Goal: Task Accomplishment & Management: Complete application form

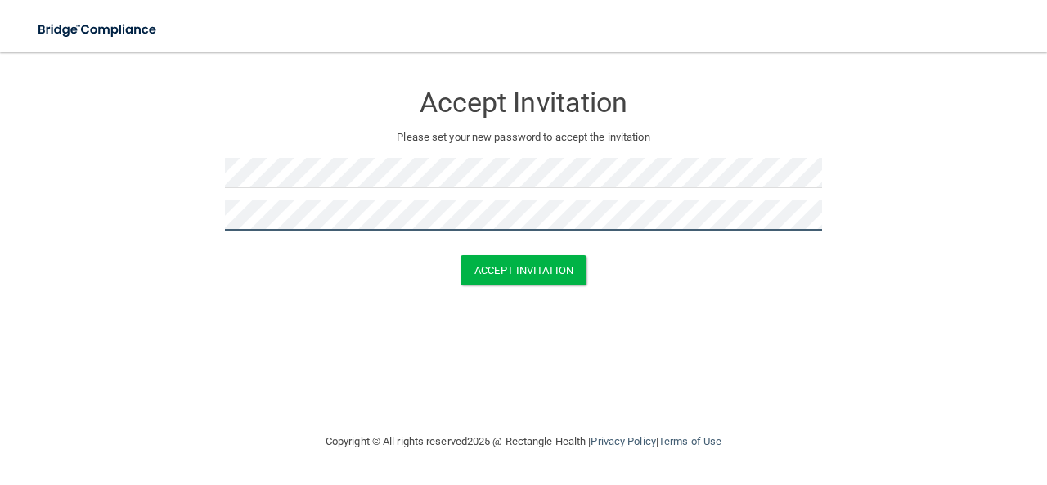
click at [461, 255] on button "Accept Invitation" at bounding box center [524, 270] width 126 height 30
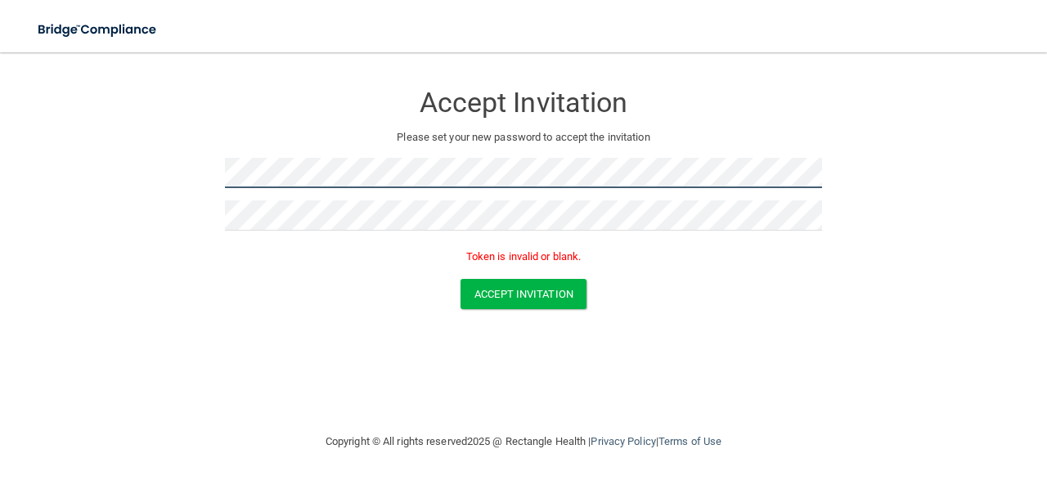
click at [219, 170] on form "Accept Invitation Please set your new password to accept the invitation Token i…" at bounding box center [524, 199] width 982 height 260
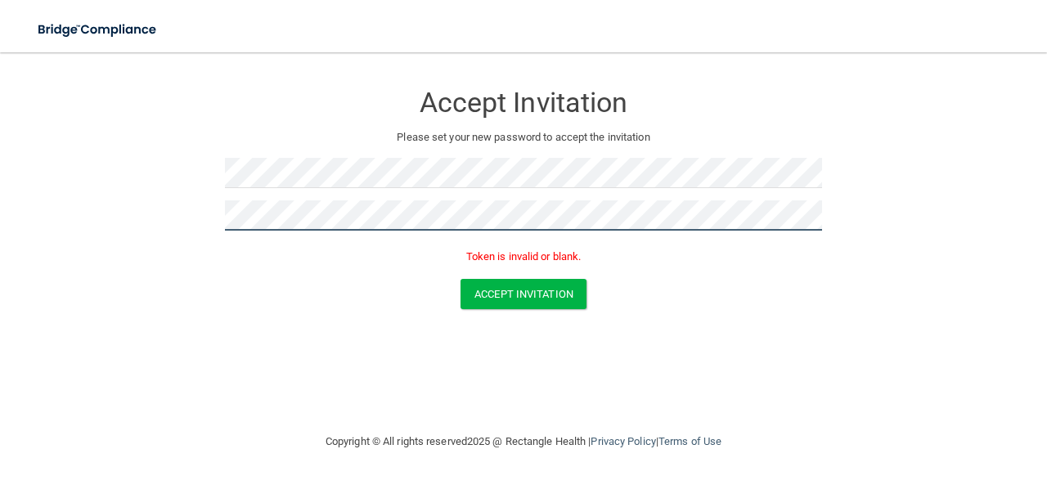
click at [172, 222] on form "Accept Invitation Please set your new password to accept the invitation Token i…" at bounding box center [524, 199] width 982 height 260
click at [461, 279] on button "Accept Invitation" at bounding box center [524, 294] width 126 height 30
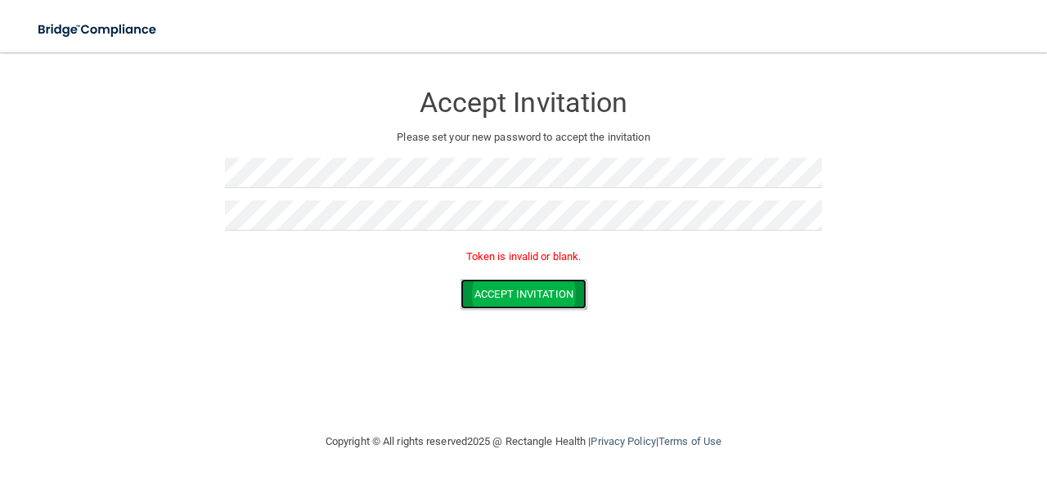
click at [502, 290] on button "Accept Invitation" at bounding box center [524, 294] width 126 height 30
click at [530, 289] on button "Accept Invitation" at bounding box center [524, 294] width 126 height 30
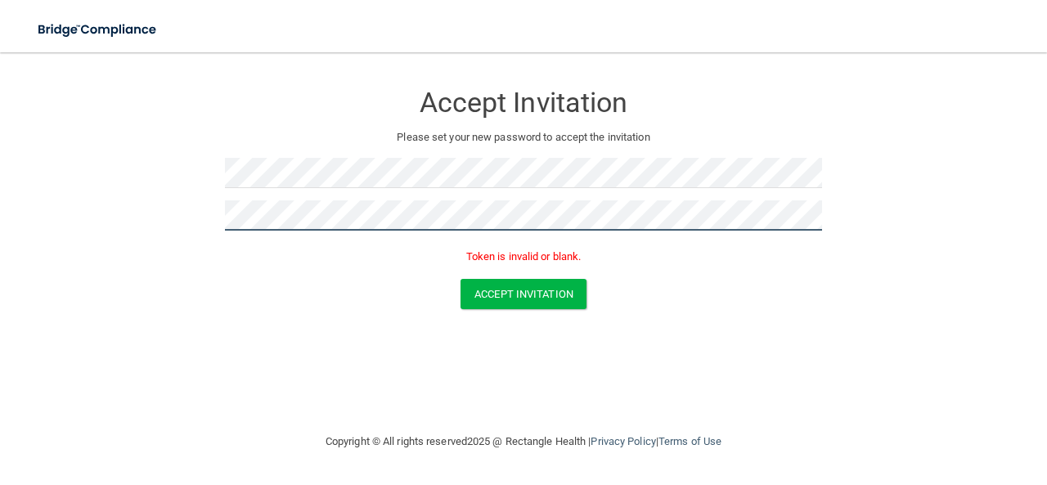
click at [193, 209] on form "Accept Invitation Please set your new password to accept the invitation Token i…" at bounding box center [524, 199] width 982 height 260
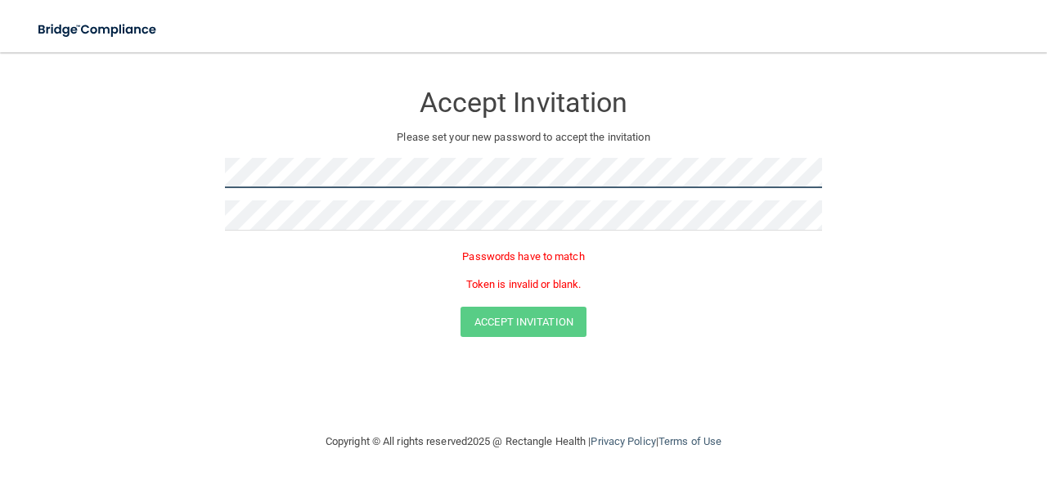
click at [182, 169] on form "Accept Invitation Please set your new password to accept the invitation Passwor…" at bounding box center [524, 213] width 982 height 288
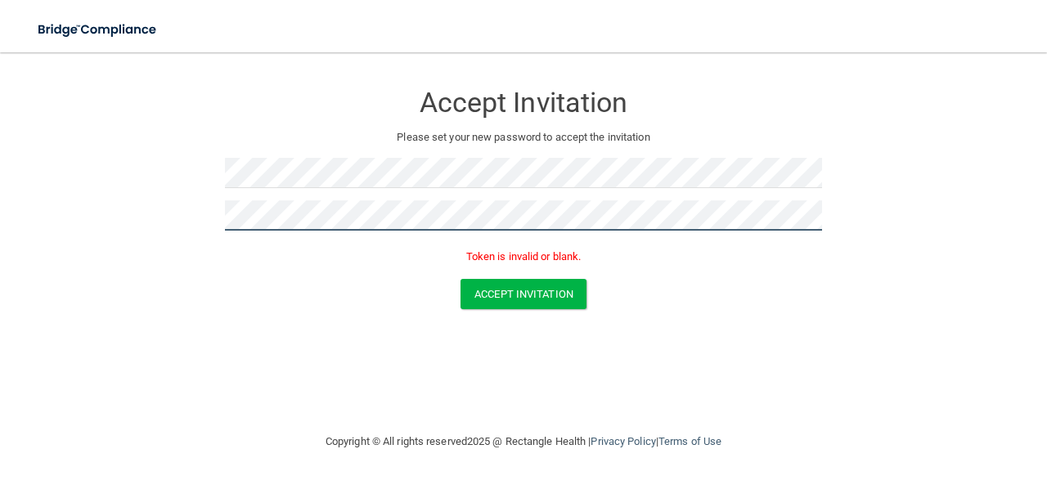
click at [461, 279] on button "Accept Invitation" at bounding box center [524, 294] width 126 height 30
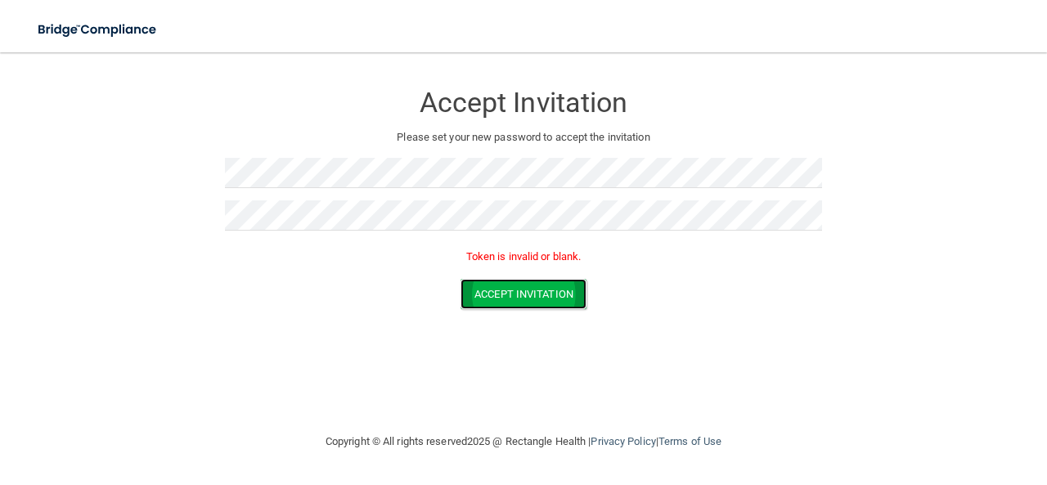
click at [524, 295] on button "Accept Invitation" at bounding box center [524, 294] width 126 height 30
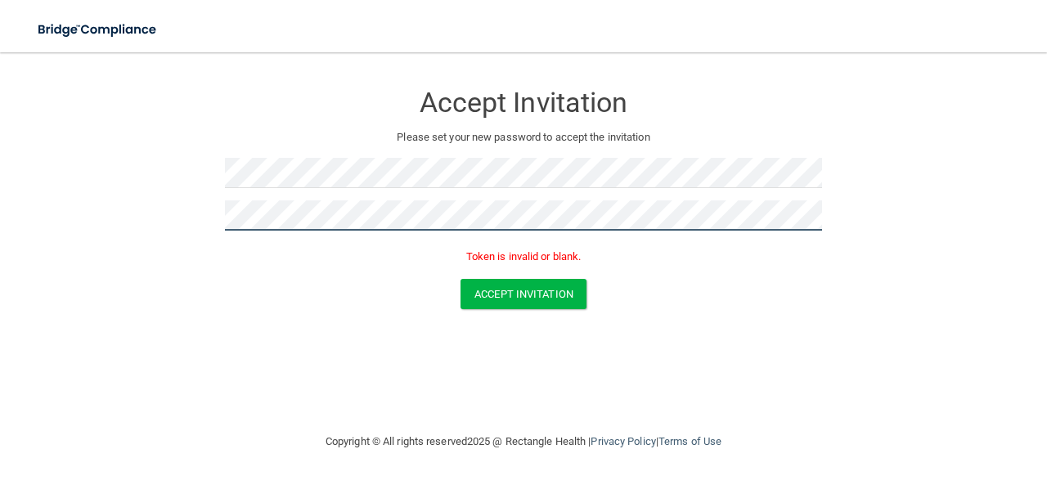
click at [187, 218] on form "Accept Invitation Please set your new password to accept the invitation Token i…" at bounding box center [524, 199] width 982 height 260
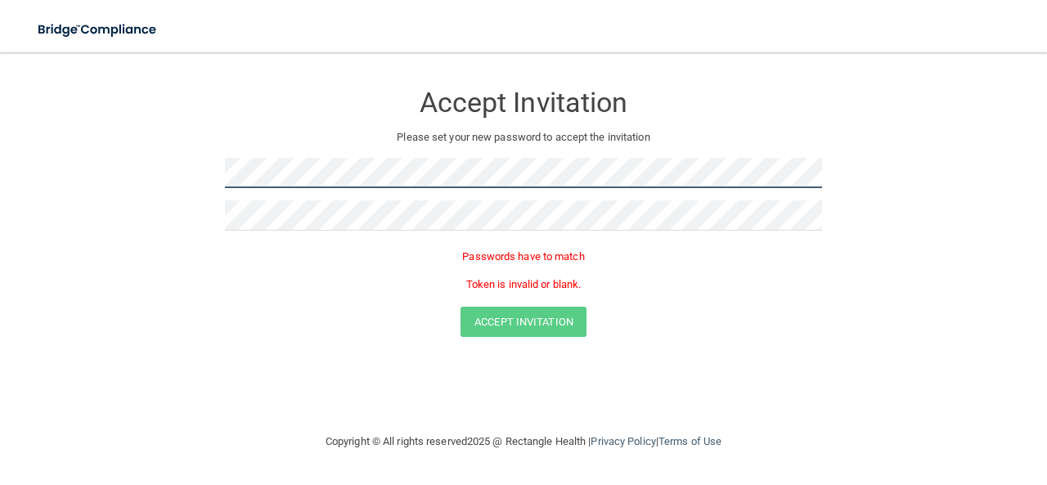
click at [189, 176] on form "Accept Invitation Please set your new password to accept the invitation Passwor…" at bounding box center [524, 213] width 982 height 288
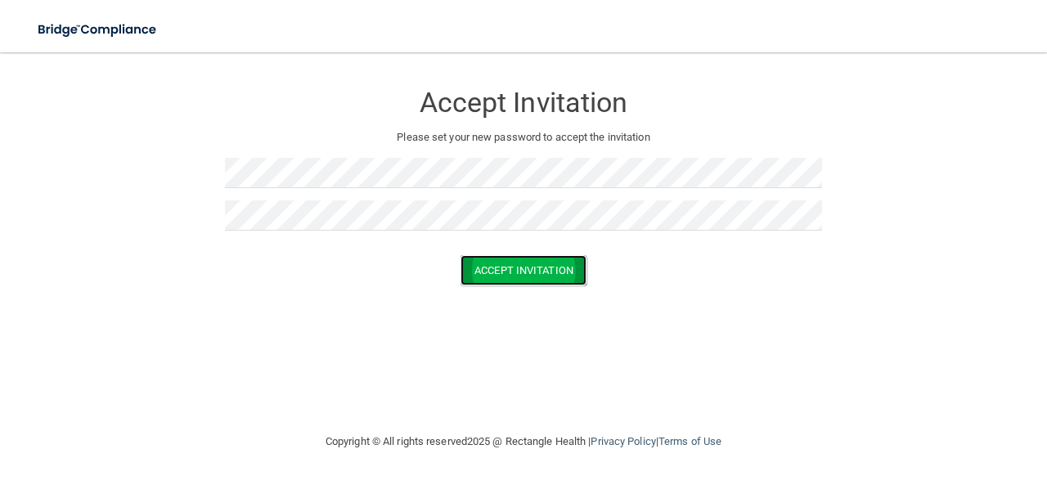
click at [556, 275] on button "Accept Invitation" at bounding box center [524, 270] width 126 height 30
click at [565, 276] on button "Accept Invitation" at bounding box center [524, 270] width 126 height 30
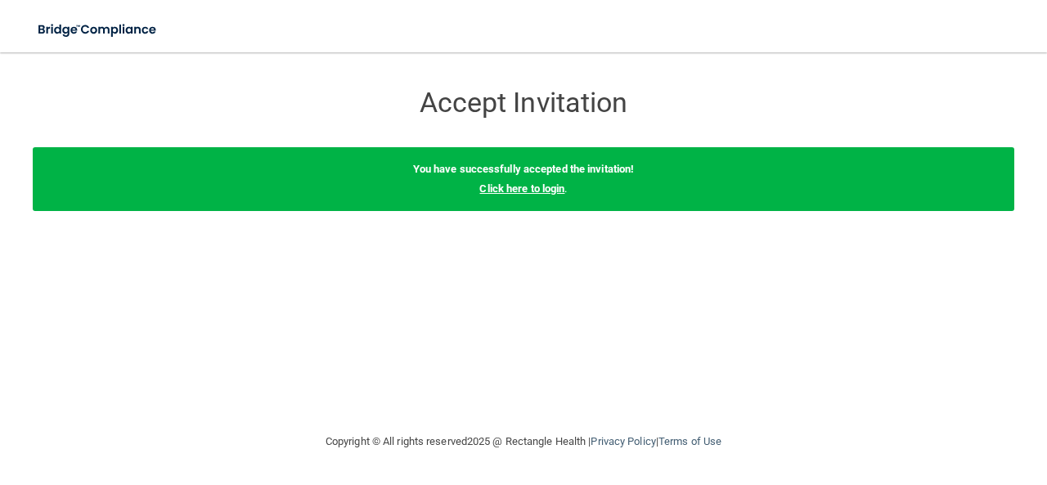
click at [537, 187] on link "Click here to login" at bounding box center [521, 188] width 85 height 12
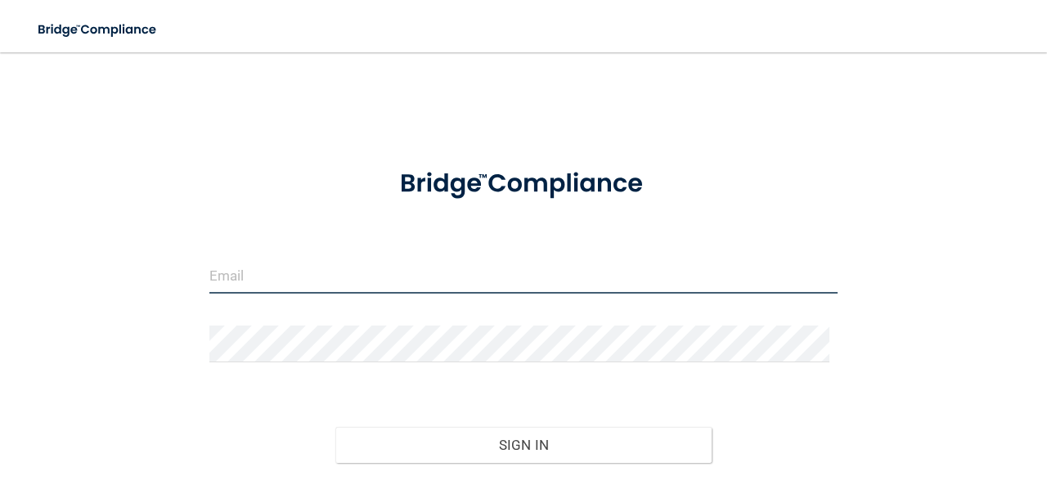
click at [375, 279] on input "email" at bounding box center [523, 275] width 628 height 37
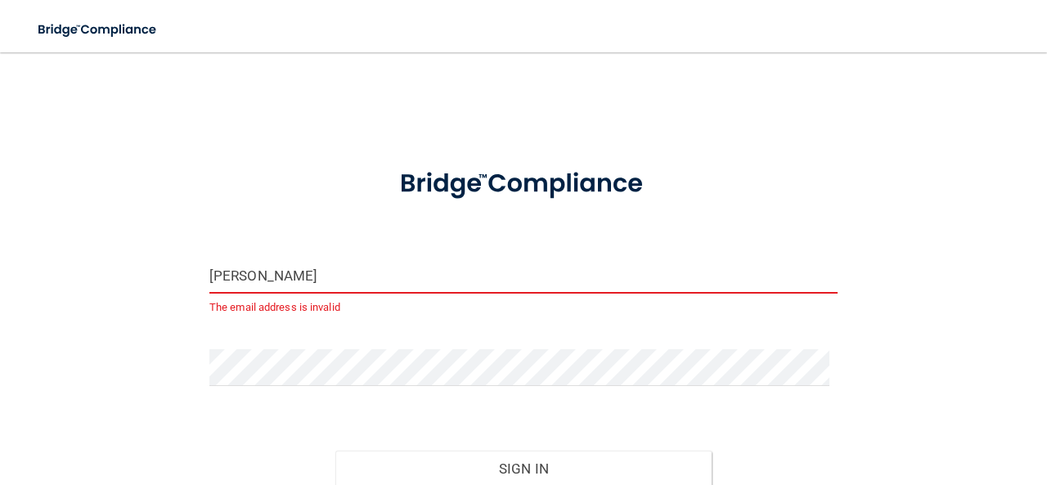
type input "[EMAIL_ADDRESS][DOMAIN_NAME]"
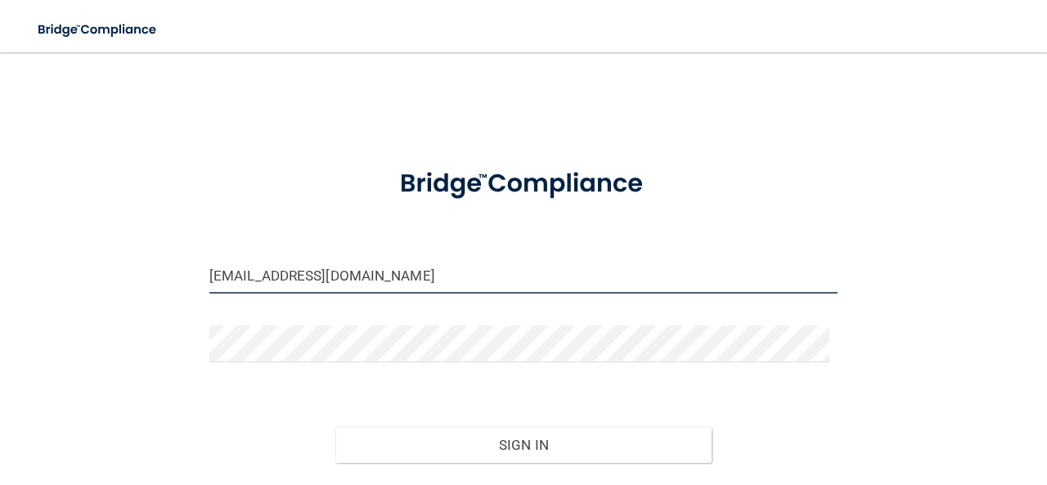
scroll to position [82, 0]
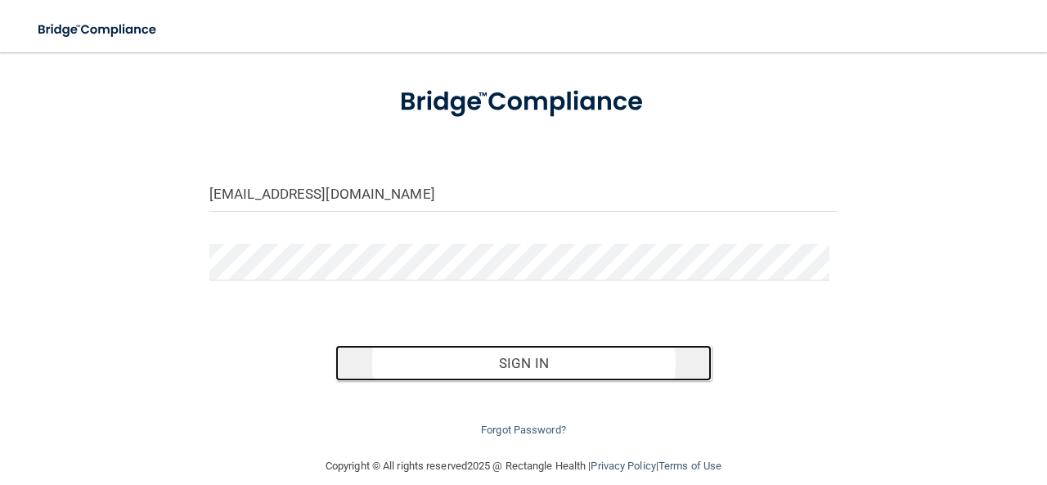
click at [398, 364] on button "Sign In" at bounding box center [523, 363] width 377 height 36
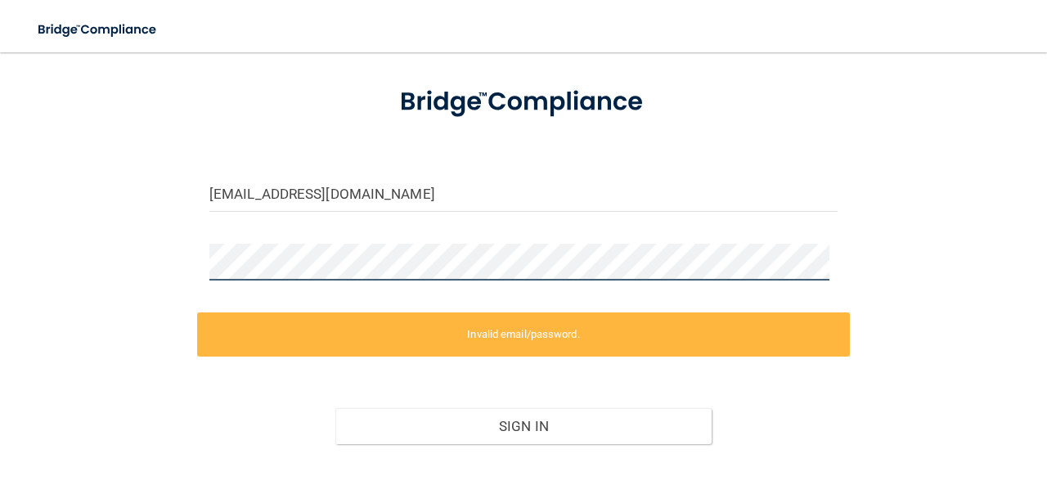
click at [205, 263] on div at bounding box center [523, 268] width 653 height 49
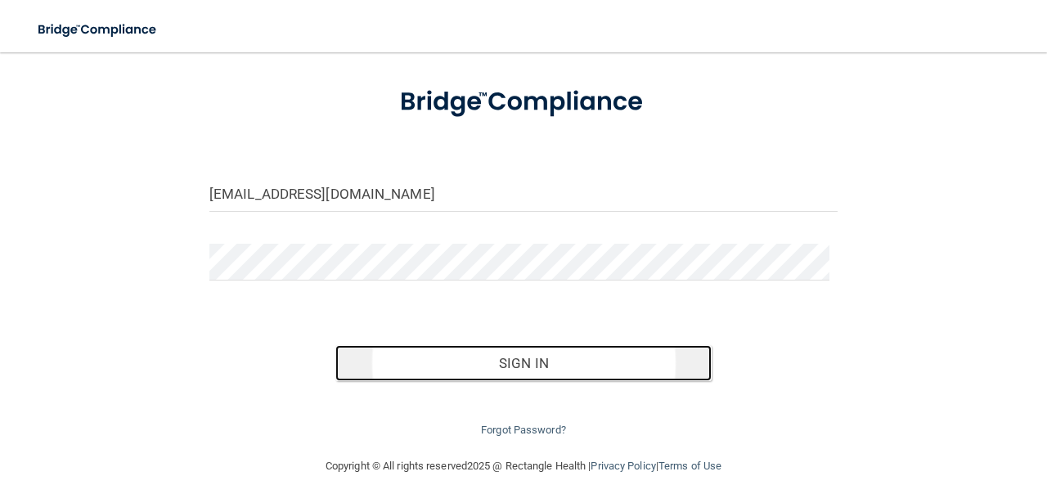
click at [455, 358] on button "Sign In" at bounding box center [523, 363] width 377 height 36
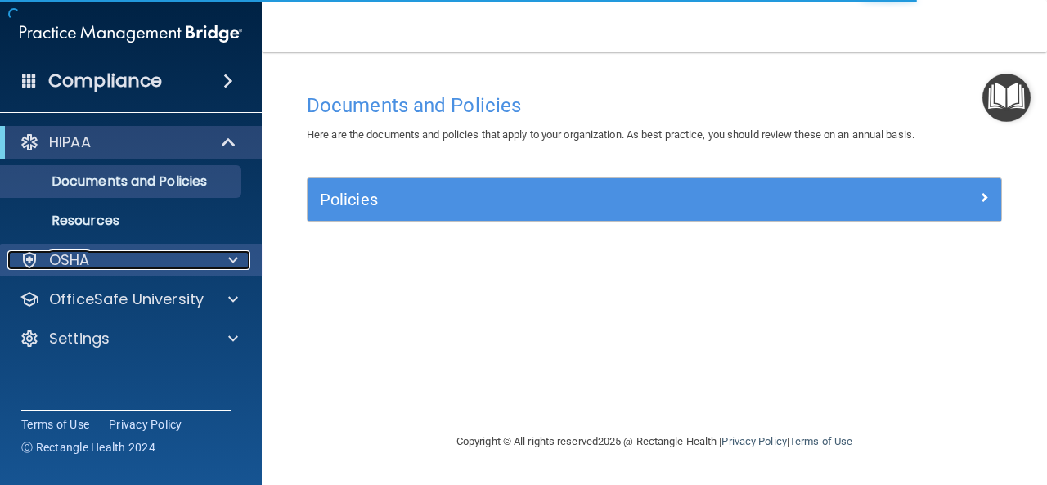
click at [222, 259] on div at bounding box center [230, 260] width 41 height 20
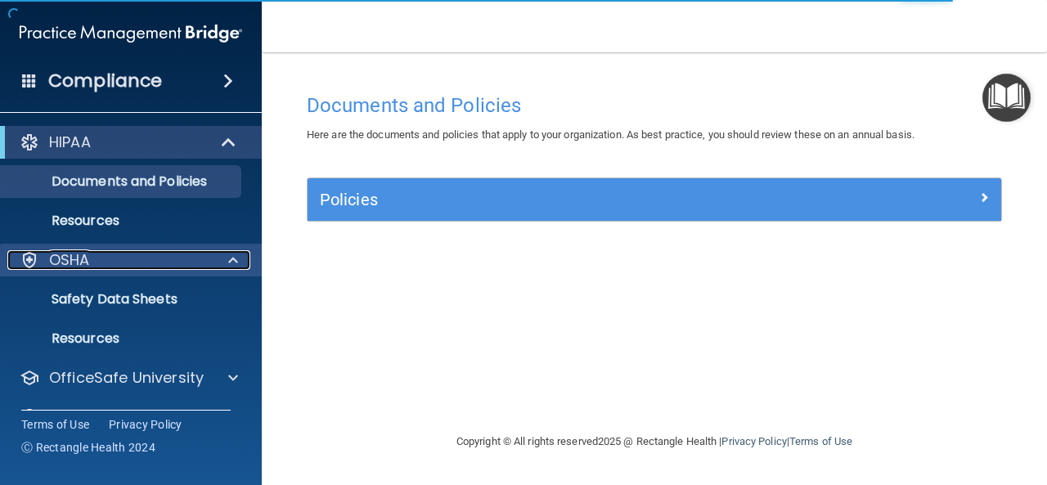
scroll to position [36, 0]
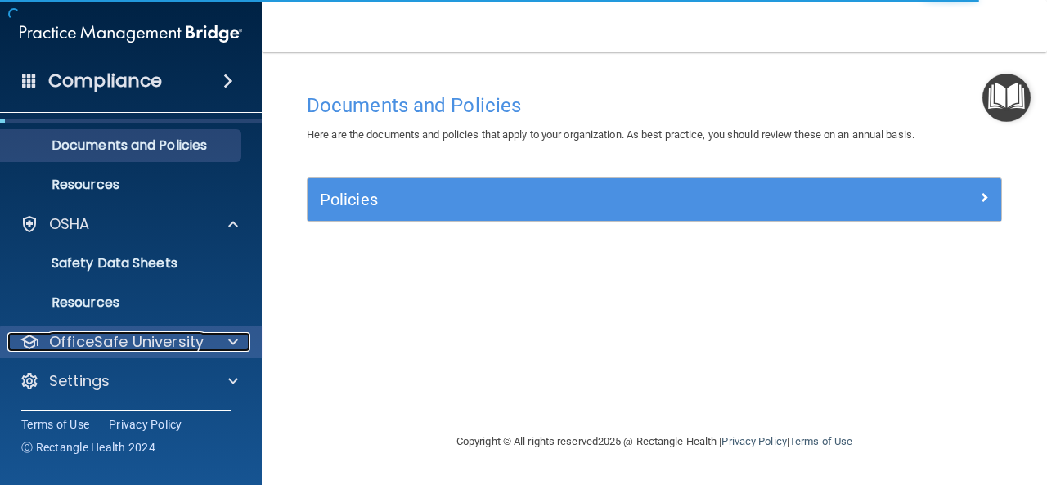
click at [219, 340] on div at bounding box center [230, 342] width 41 height 20
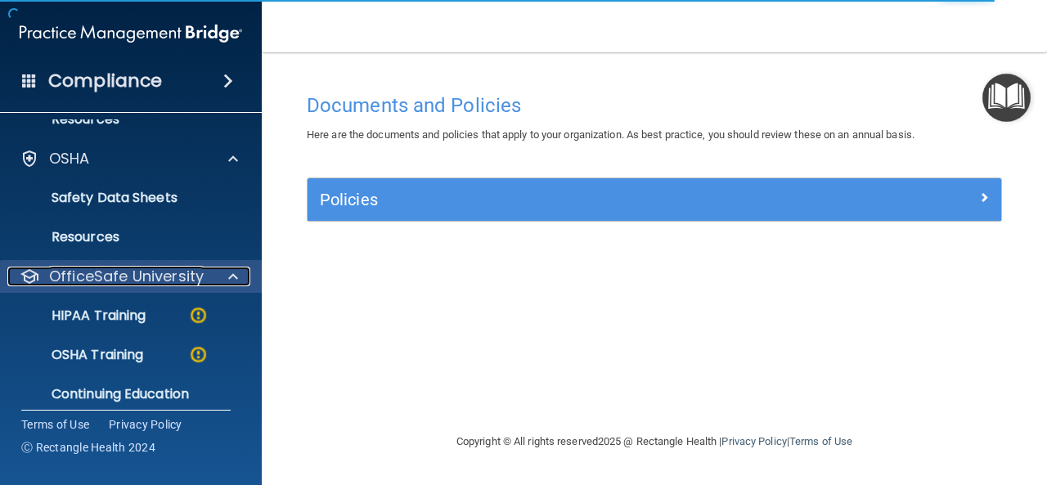
scroll to position [154, 0]
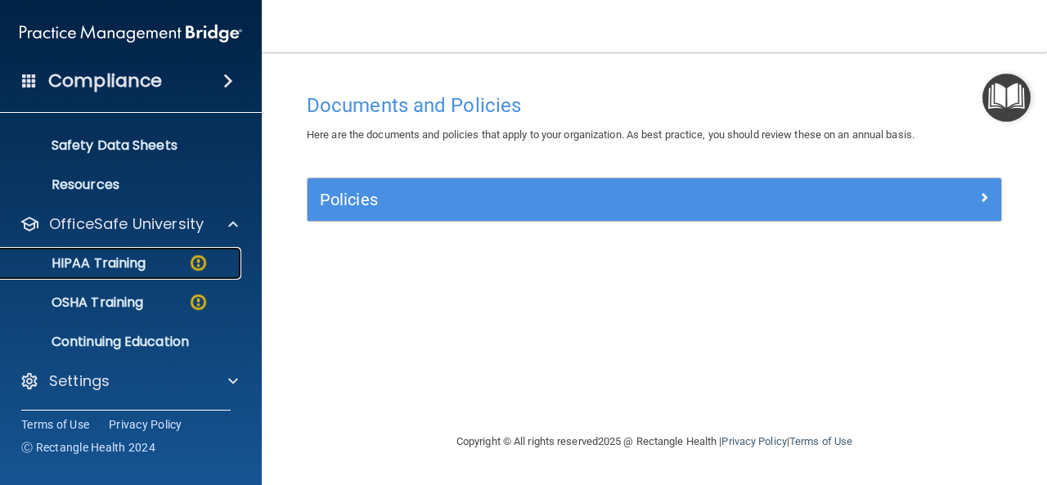
click at [129, 269] on p "HIPAA Training" at bounding box center [78, 263] width 135 height 16
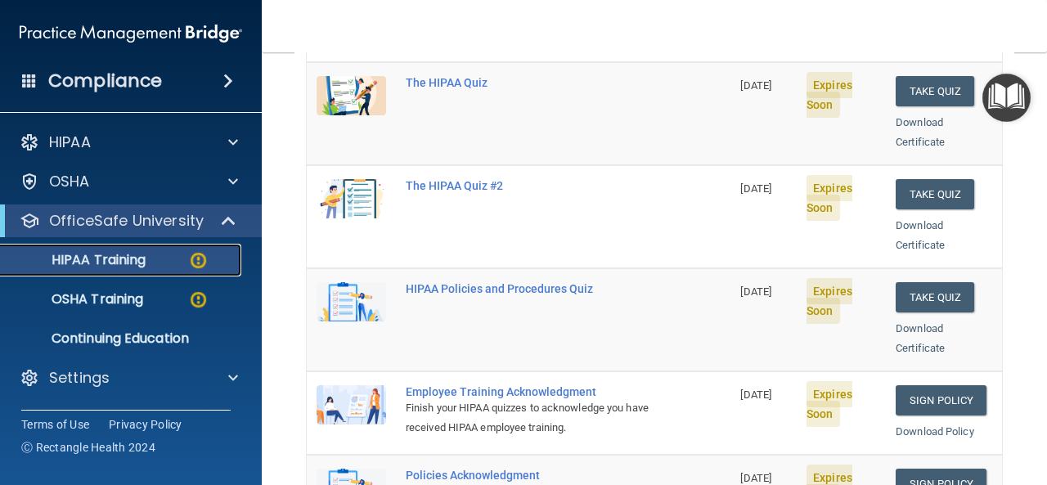
scroll to position [82, 0]
